Goal: Transaction & Acquisition: Obtain resource

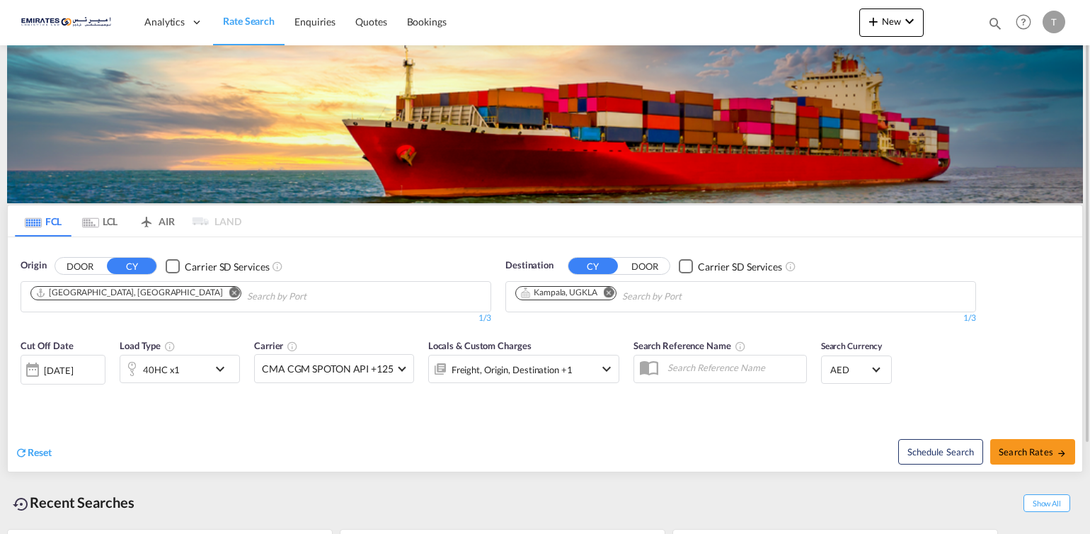
click at [606, 289] on md-icon "Remove" at bounding box center [609, 292] width 11 height 11
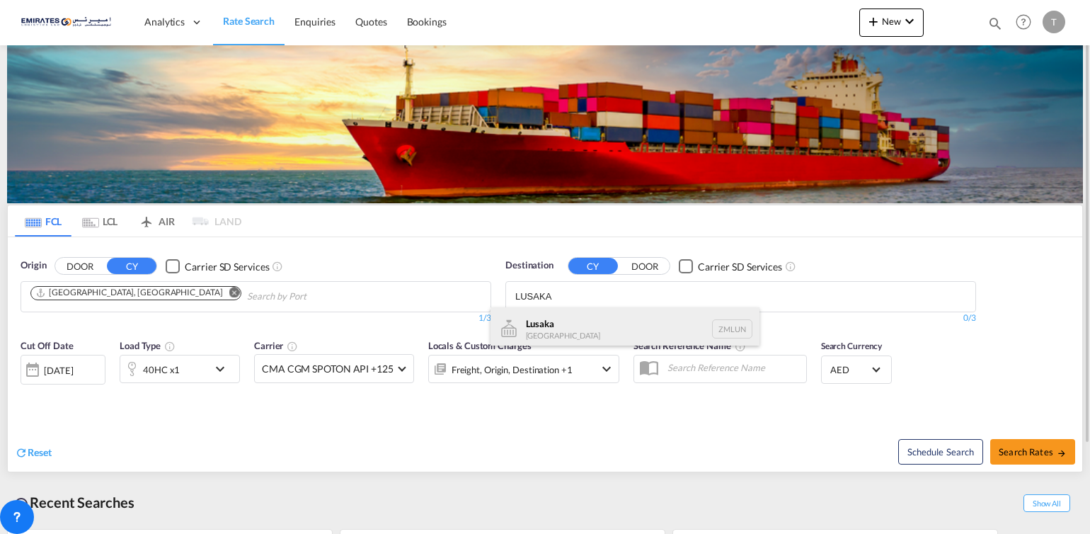
type input "LUSAKA"
click at [545, 329] on div "Lusaka [GEOGRAPHIC_DATA] ZMLUN" at bounding box center [625, 328] width 269 height 42
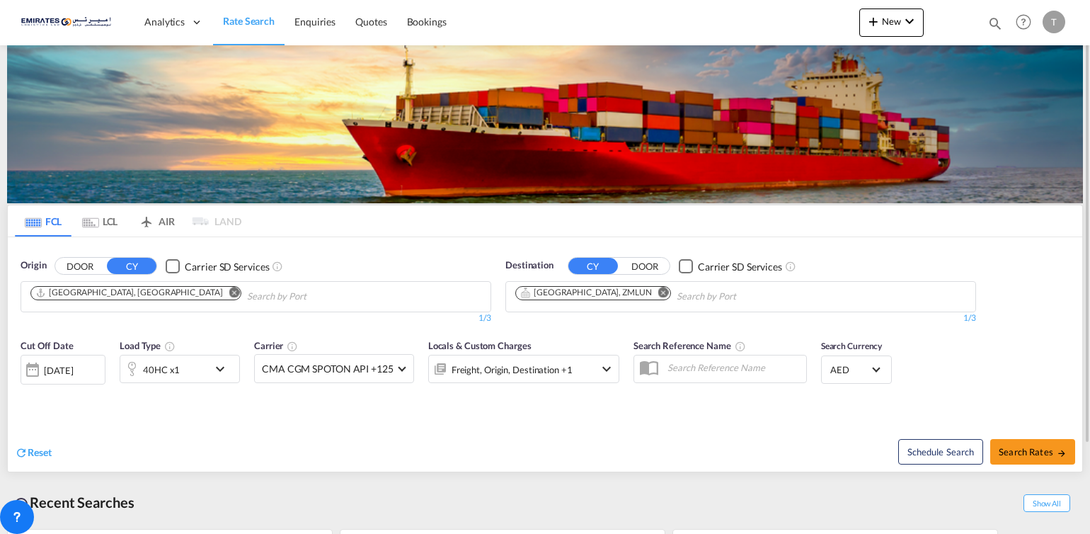
scroll to position [108, 0]
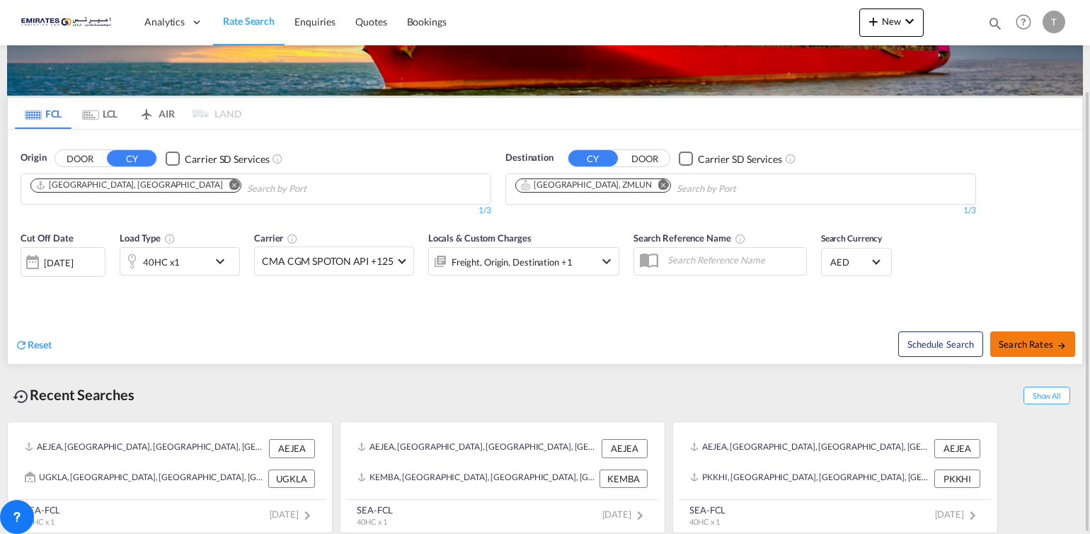
click at [1038, 340] on span "Search Rates" at bounding box center [1033, 343] width 68 height 11
type input "AEJEA to ZMLUN / [DATE]"
